Goal: Find specific page/section: Find specific page/section

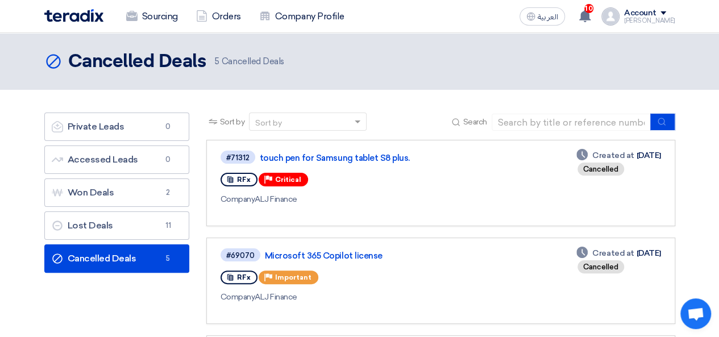
click at [650, 159] on div "Deadline Created at [DATE]" at bounding box center [618, 155] width 84 height 12
click at [648, 158] on div "Deadline Created at [DATE]" at bounding box center [618, 155] width 84 height 12
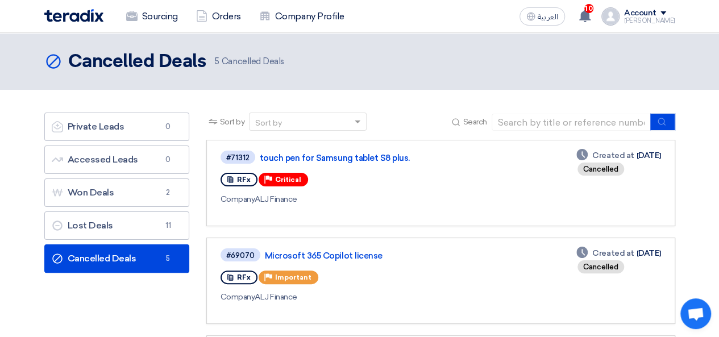
click at [648, 158] on div "Deadline Created at [DATE]" at bounding box center [618, 155] width 84 height 12
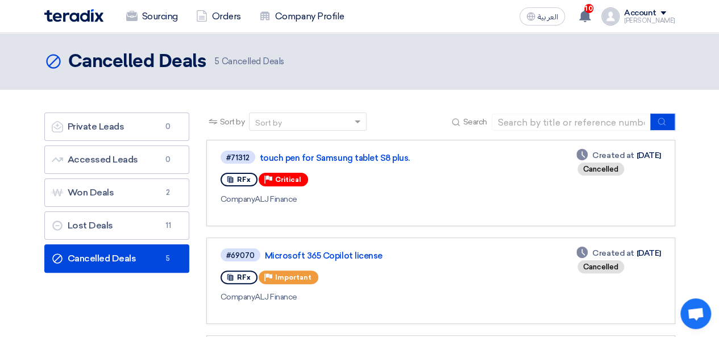
click at [648, 158] on div "Deadline Created at [DATE]" at bounding box center [618, 155] width 84 height 12
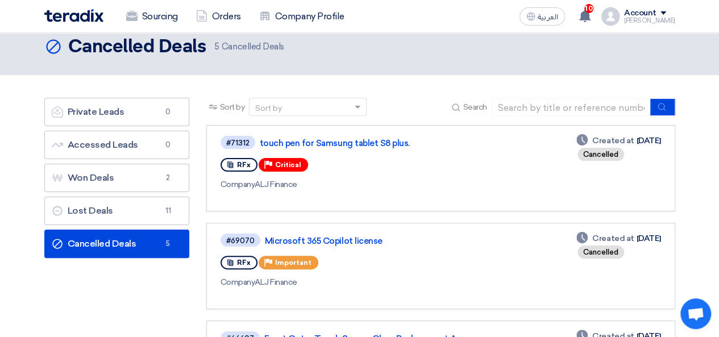
scroll to position [10, 0]
